Goal: Transaction & Acquisition: Purchase product/service

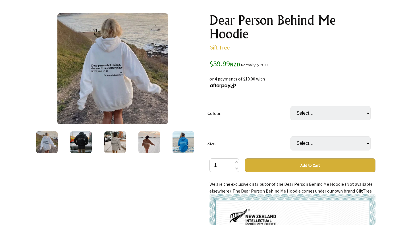
scroll to position [61, 0]
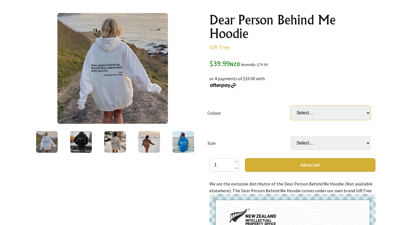
click at [309, 110] on select "Select… White Black (most recommended) Grey Beige Red Light Blue Purple Khaki" at bounding box center [330, 113] width 80 height 14
select select "Purple"
click at [290, 106] on select "Select… White Black (most recommended) Grey Beige Red Light Blue Purple Khaki" at bounding box center [330, 113] width 80 height 14
click at [316, 140] on select "Select… S M L XL 2XL 3XL" at bounding box center [330, 143] width 80 height 14
select select "M"
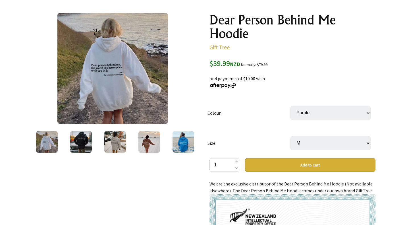
click at [290, 136] on select "Select… S M L XL 2XL 3XL" at bounding box center [330, 143] width 80 height 14
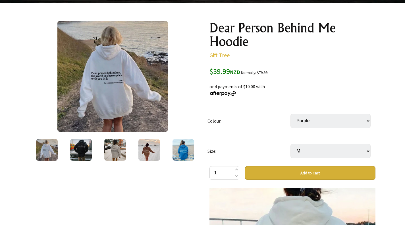
scroll to position [48, 0]
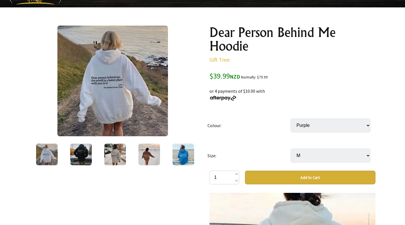
click at [73, 147] on img at bounding box center [81, 155] width 22 height 22
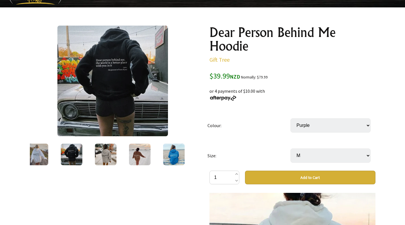
click at [100, 151] on img at bounding box center [106, 155] width 22 height 22
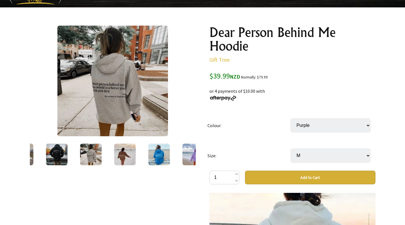
click at [113, 151] on div at bounding box center [125, 154] width 34 height 24
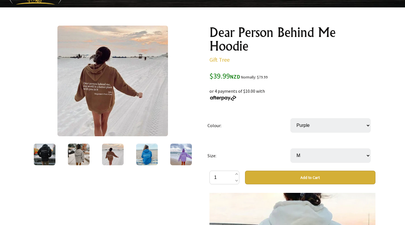
click at [138, 153] on img at bounding box center [147, 155] width 22 height 22
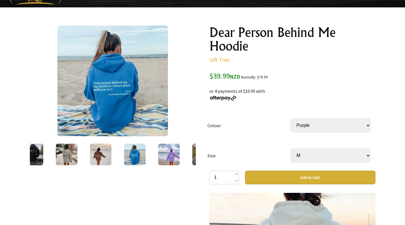
click at [166, 154] on img at bounding box center [169, 155] width 22 height 22
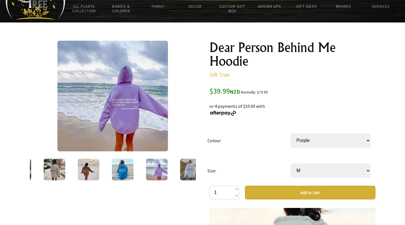
scroll to position [31, 0]
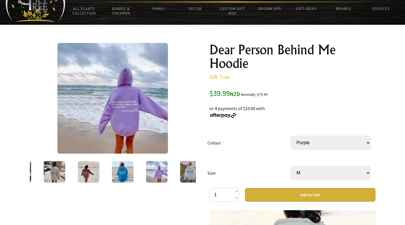
click at [272, 193] on button "Add to Cart" at bounding box center [310, 195] width 130 height 14
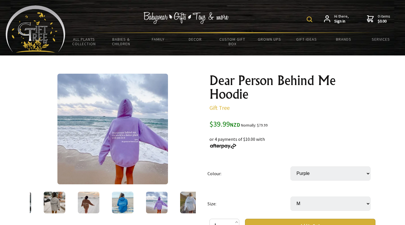
scroll to position [0, 0]
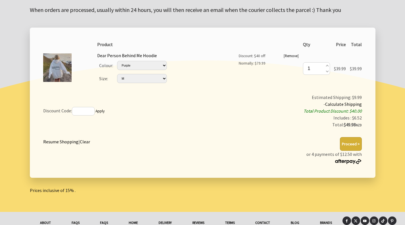
scroll to position [87, 0]
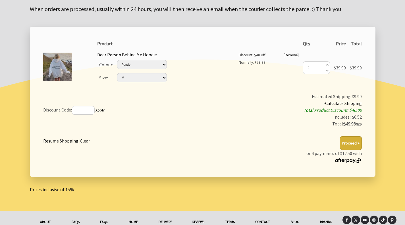
click at [349, 140] on button "Proceed >" at bounding box center [351, 143] width 22 height 14
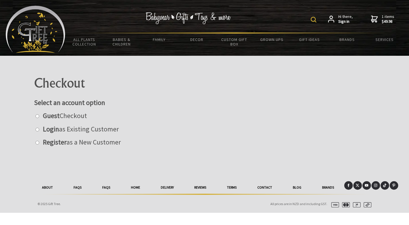
click at [68, 115] on label "Guest Checkout" at bounding box center [63, 115] width 47 height 9
click at [39, 115] on input "radio" at bounding box center [38, 116] width 4 height 4
radio input "true"
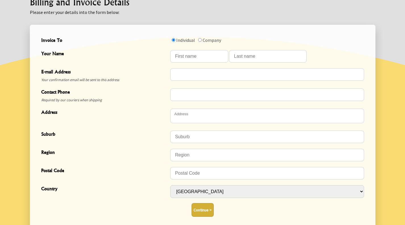
scroll to position [168, 0]
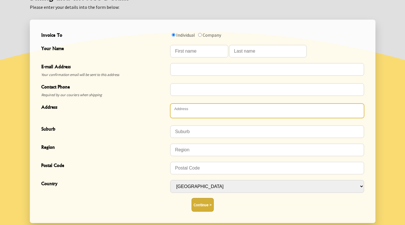
click at [182, 108] on textarea "Address" at bounding box center [267, 110] width 194 height 14
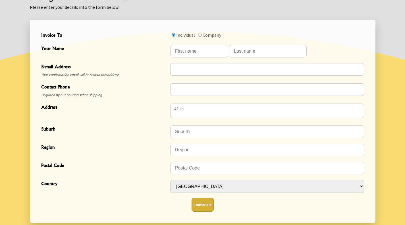
type textarea "42 Colombo Street"
type input "Cashmere"
type input "Christchurch"
type input "8022"
click at [203, 206] on button "Continue >" at bounding box center [203, 205] width 22 height 14
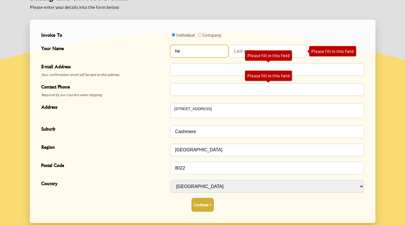
type input "he"
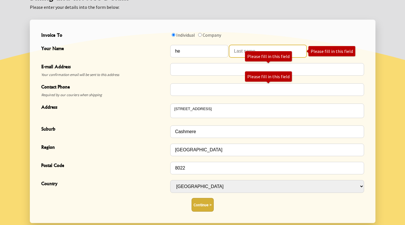
click at [238, 49] on input "Your Name" at bounding box center [268, 51] width 78 height 13
type input "he"
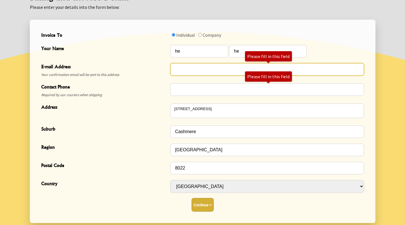
click at [241, 68] on input "E-mail Address" at bounding box center [267, 69] width 194 height 13
type input "heehw"
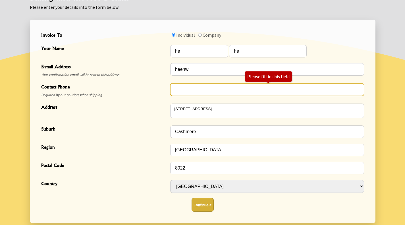
click at [230, 93] on input "Contact Phone" at bounding box center [267, 89] width 194 height 13
type input "sshd2"
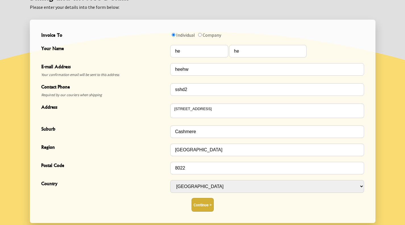
click at [207, 209] on button "Continue >" at bounding box center [203, 205] width 22 height 14
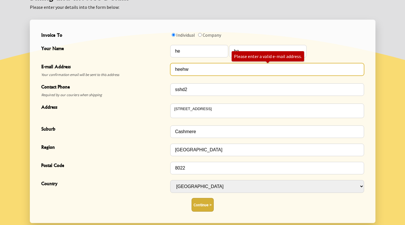
click at [192, 198] on button "Continue >" at bounding box center [203, 205] width 22 height 14
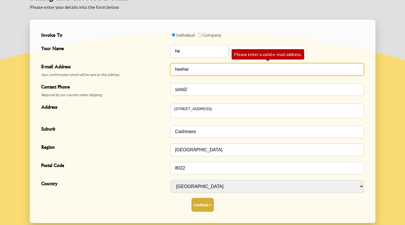
click at [192, 198] on button "Continue >" at bounding box center [203, 205] width 22 height 14
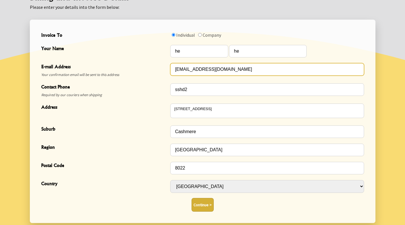
type input "heehw@gmail.com"
click at [192, 198] on button "Continue >" at bounding box center [203, 205] width 22 height 14
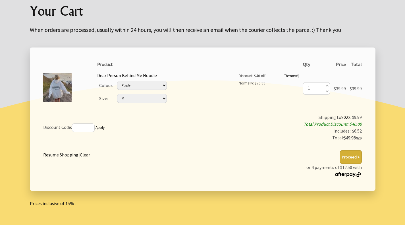
scroll to position [66, 0]
click at [344, 155] on button "Proceed >" at bounding box center [351, 157] width 22 height 14
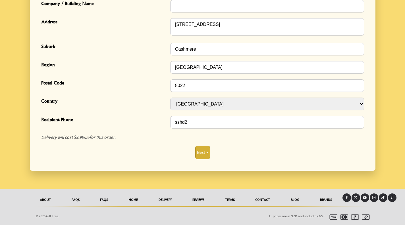
scroll to position [202, 0]
click at [203, 152] on button "Next >" at bounding box center [202, 152] width 15 height 14
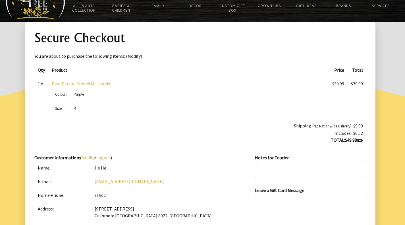
scroll to position [34, 0]
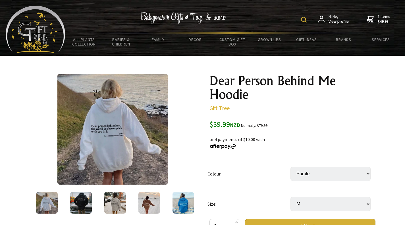
select select "Purple"
select select "M"
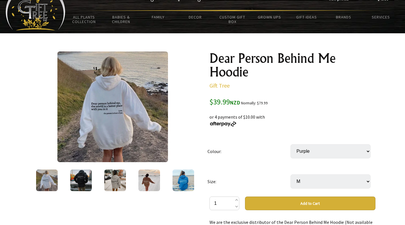
scroll to position [25, 0]
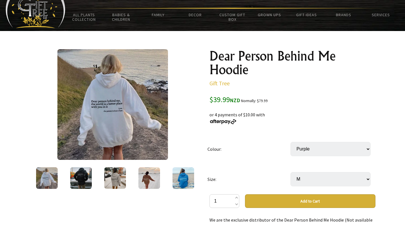
click at [184, 176] on img at bounding box center [183, 178] width 22 height 22
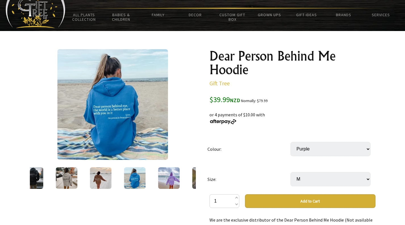
click at [171, 179] on img at bounding box center [169, 178] width 22 height 22
